Goal: Task Accomplishment & Management: Use online tool/utility

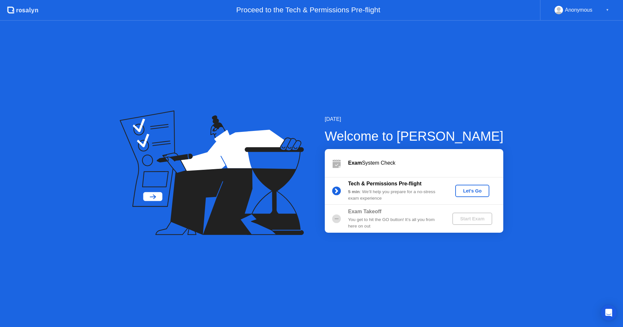
click at [482, 189] on div "Let's Go" at bounding box center [472, 191] width 29 height 5
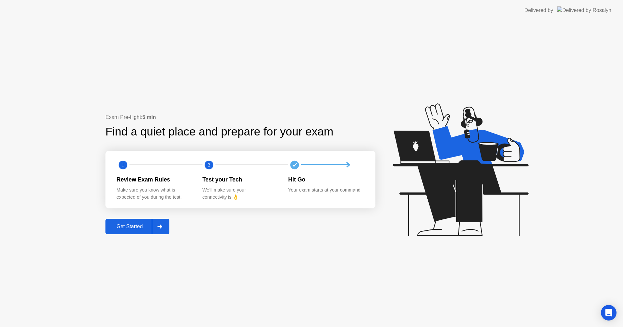
click at [125, 224] on div "Get Started" at bounding box center [129, 227] width 44 height 6
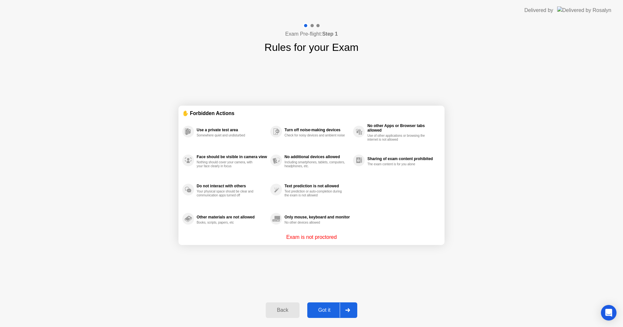
click at [321, 310] on div "Got it" at bounding box center [324, 311] width 31 height 6
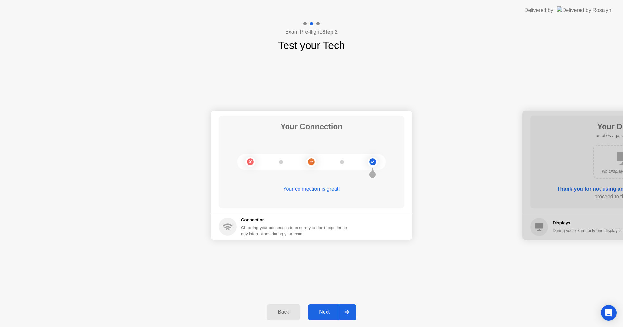
click at [321, 310] on div "Next" at bounding box center [324, 313] width 29 height 6
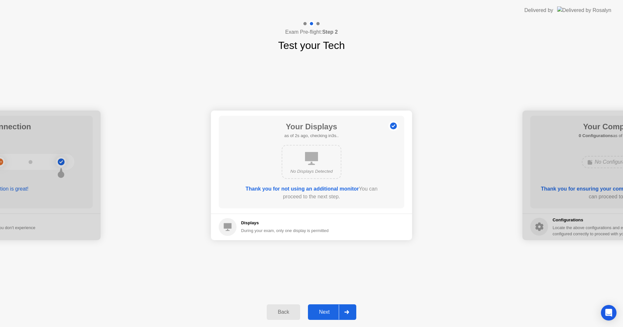
click at [321, 310] on div "Next" at bounding box center [324, 313] width 29 height 6
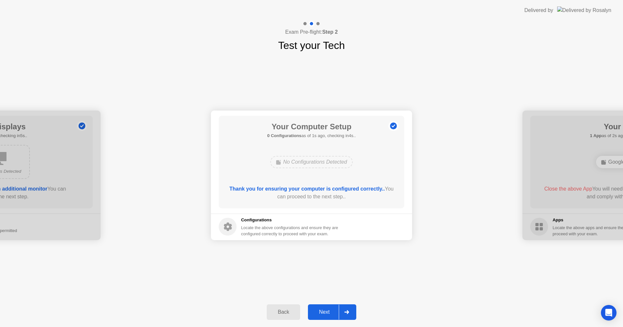
click at [321, 310] on div "Next" at bounding box center [324, 313] width 29 height 6
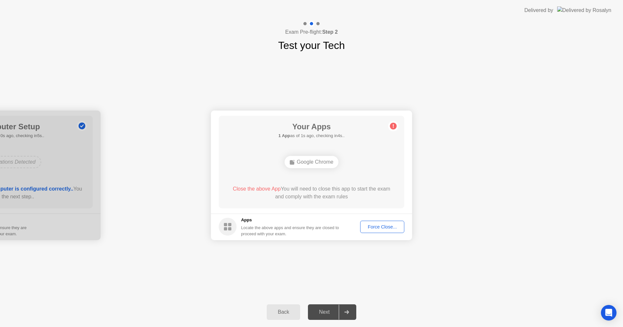
click at [390, 225] on div "Force Close..." at bounding box center [382, 227] width 40 height 5
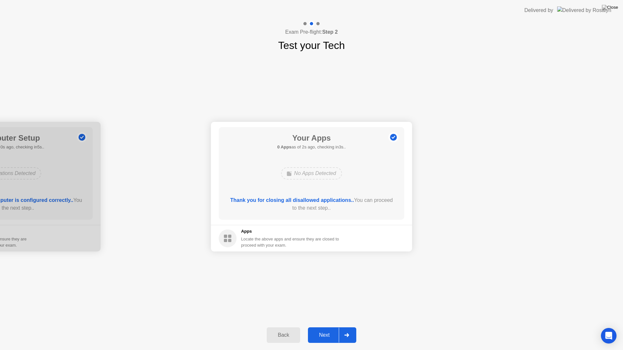
click at [331, 327] on div "Next" at bounding box center [324, 336] width 29 height 6
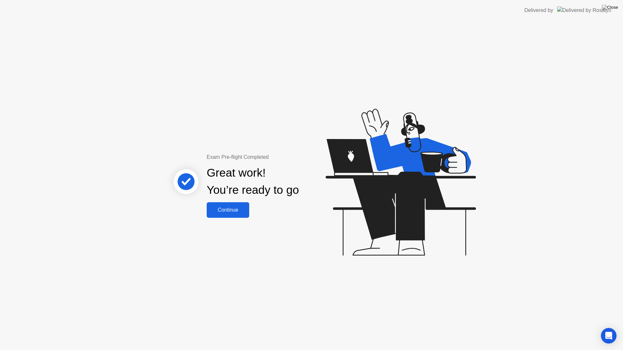
click at [234, 213] on div "Continue" at bounding box center [228, 210] width 39 height 6
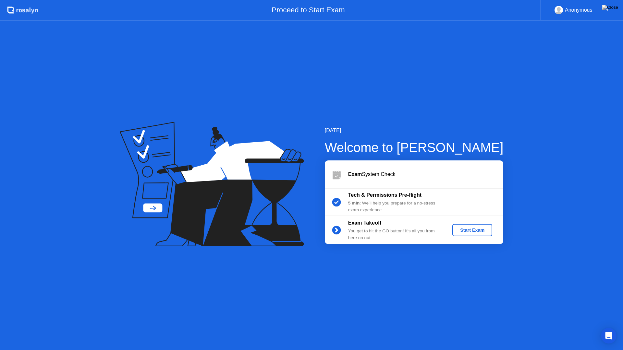
click at [481, 232] on div "Start Exam" at bounding box center [472, 230] width 35 height 5
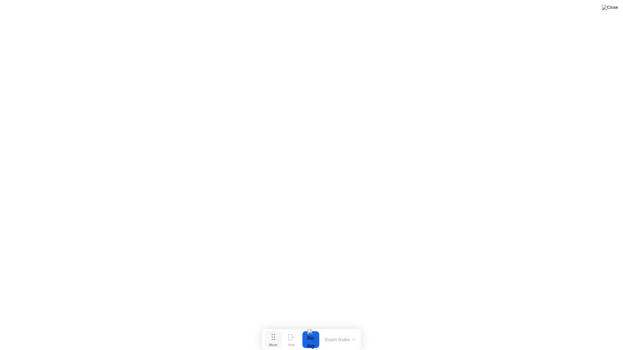
click at [279, 327] on button "Move" at bounding box center [273, 340] width 17 height 17
click div "End Proctoring Session"
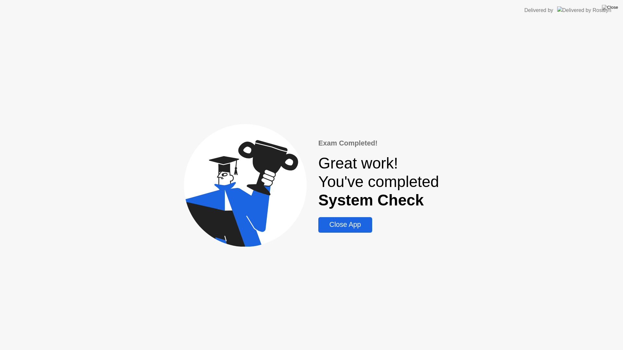
click at [366, 224] on div "Close App" at bounding box center [345, 225] width 50 height 8
